Goal: Information Seeking & Learning: Understand process/instructions

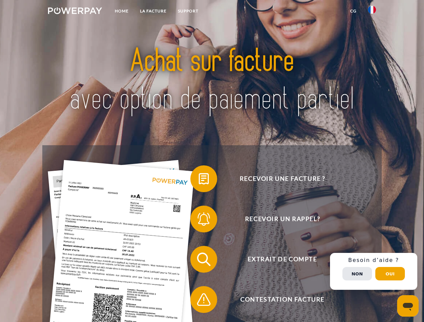
click at [75, 12] on img at bounding box center [75, 10] width 54 height 7
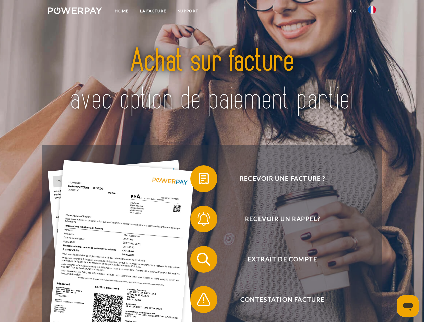
click at [372, 12] on img at bounding box center [372, 10] width 8 height 8
click at [353, 11] on link "CG" at bounding box center [353, 11] width 18 height 12
click at [199, 180] on span at bounding box center [194, 179] width 34 height 34
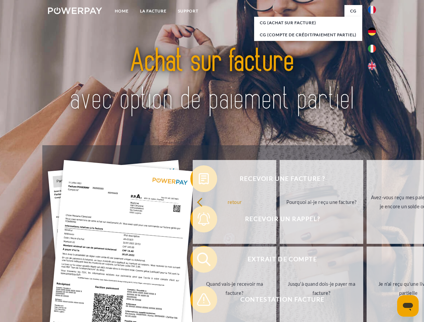
click at [199, 220] on link "retour" at bounding box center [235, 202] width 84 height 84
click at [199, 261] on link "Quand vais-je recevoir ma facture?" at bounding box center [235, 289] width 84 height 84
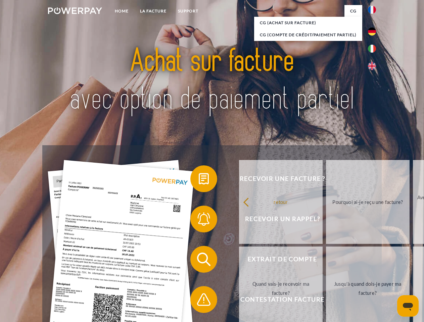
click at [199, 301] on span at bounding box center [194, 300] width 34 height 34
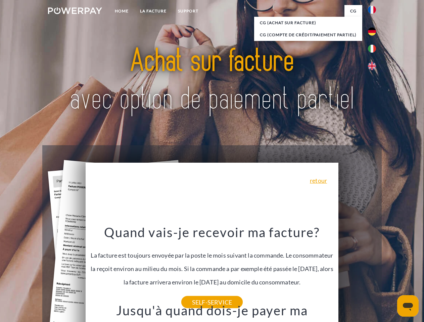
click at [357, 273] on span "Extrait de compte" at bounding box center [282, 259] width 164 height 27
click at [390, 274] on header "Home LA FACTURE Support" at bounding box center [212, 231] width 424 height 463
